Goal: Information Seeking & Learning: Find specific page/section

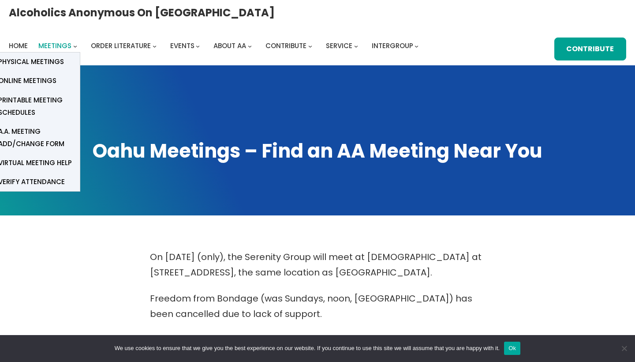
click at [71, 41] on span "Meetings" at bounding box center [54, 45] width 33 height 9
click at [56, 75] on span "Online Meetings" at bounding box center [27, 81] width 58 height 12
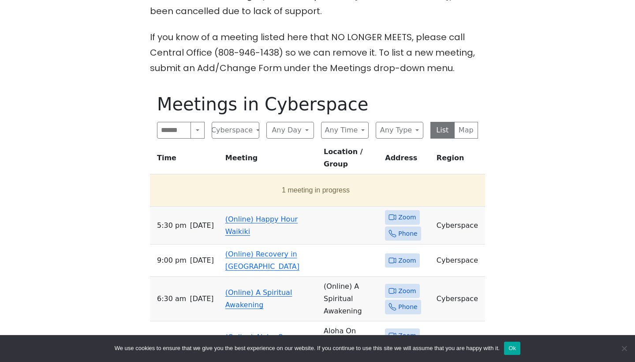
scroll to position [310, 0]
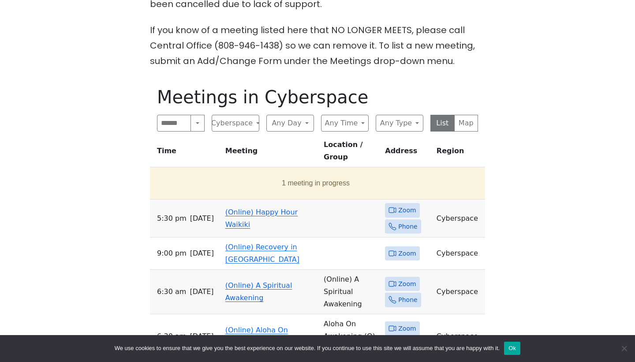
click at [415, 205] on span "Zoom" at bounding box center [407, 210] width 18 height 11
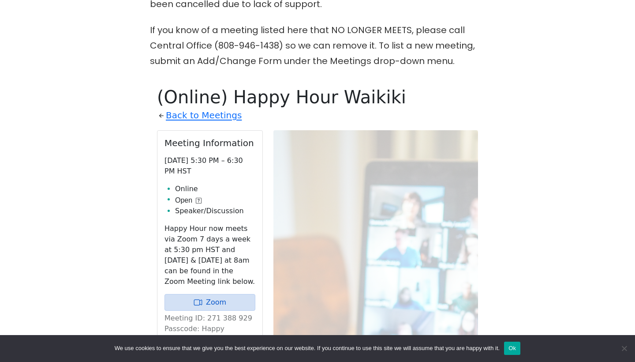
scroll to position [389, 0]
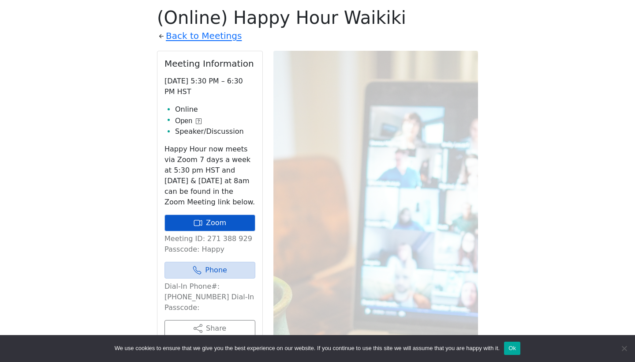
click at [186, 227] on link "Zoom" at bounding box center [210, 222] width 91 height 17
